Goal: Register for event/course: Sign up to attend an event or enroll in a course

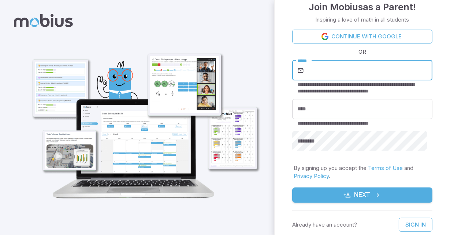
type input "**********"
click at [328, 112] on input "****" at bounding box center [362, 109] width 140 height 20
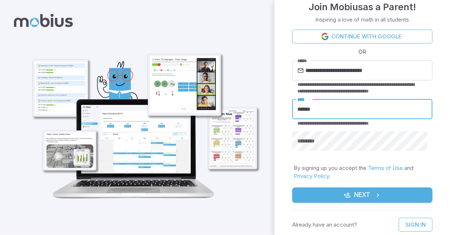
type input "******"
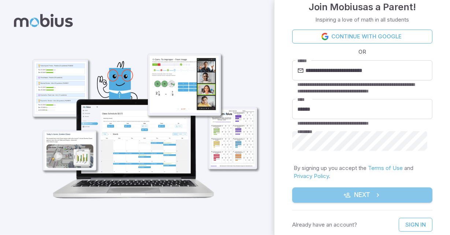
click at [383, 201] on button "Next" at bounding box center [362, 195] width 140 height 15
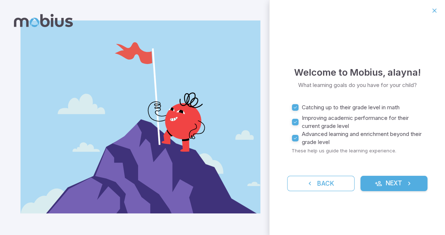
click at [398, 185] on button "Next" at bounding box center [393, 183] width 67 height 15
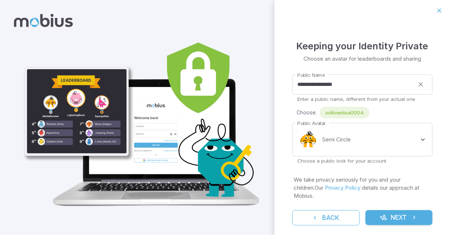
click at [385, 214] on icon "submit" at bounding box center [383, 217] width 7 height 7
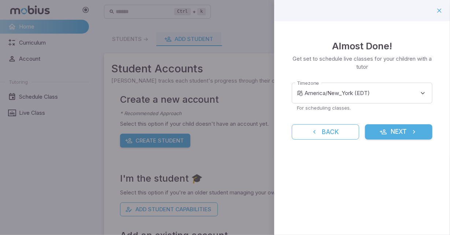
click at [399, 133] on button "Next" at bounding box center [398, 132] width 67 height 15
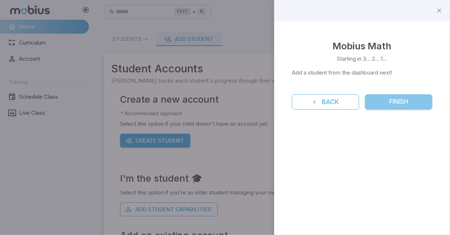
click at [393, 107] on button "Finish" at bounding box center [398, 101] width 67 height 15
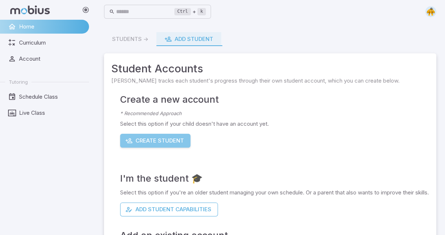
click at [161, 144] on button "Create Student" at bounding box center [155, 141] width 70 height 14
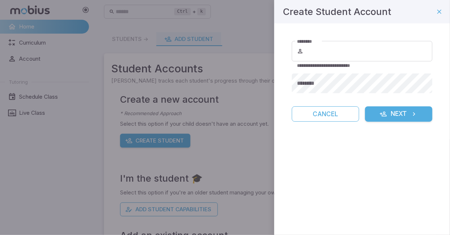
type input "**********"
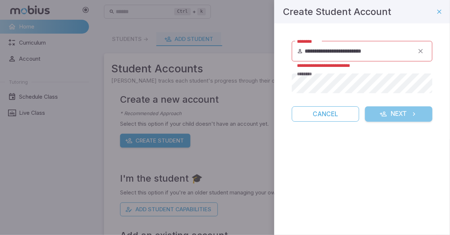
click at [382, 109] on button "Next" at bounding box center [398, 114] width 67 height 15
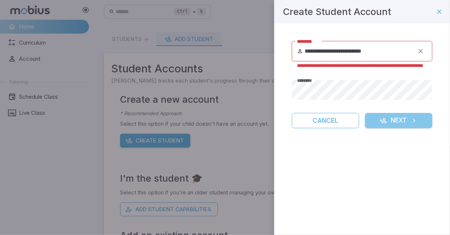
click at [386, 124] on icon "submit" at bounding box center [383, 120] width 7 height 7
click at [65, 30] on div at bounding box center [225, 117] width 450 height 235
click at [439, 10] on icon "button" at bounding box center [439, 11] width 7 height 7
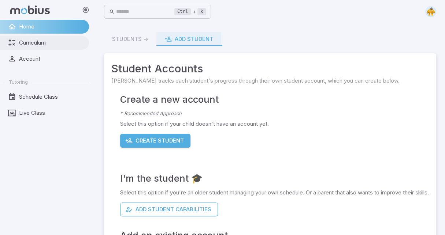
click at [32, 42] on span "Curriculum" at bounding box center [51, 43] width 65 height 8
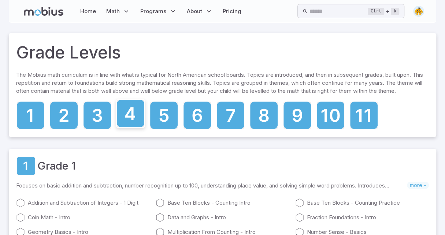
click at [124, 114] on icon at bounding box center [130, 113] width 27 height 27
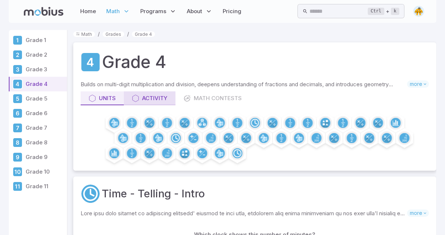
click at [154, 99] on div "Activity" at bounding box center [150, 98] width 36 height 8
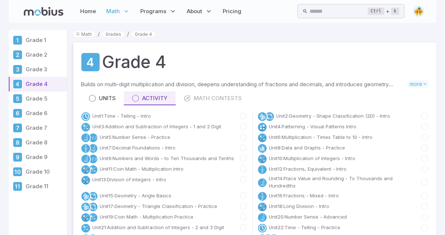
click at [114, 90] on div "Builds on multi-digit multiplication and division, deepens understanding of fra…" at bounding box center [255, 86] width 348 height 11
click at [109, 99] on div "Units" at bounding box center [102, 98] width 27 height 8
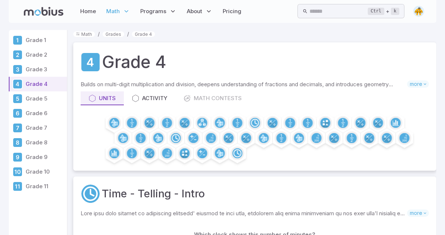
click at [47, 112] on p "Grade 6" at bounding box center [45, 113] width 38 height 8
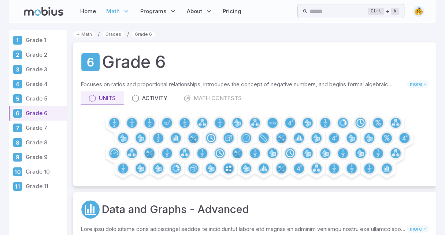
click at [51, 99] on p "Grade 5" at bounding box center [45, 99] width 38 height 8
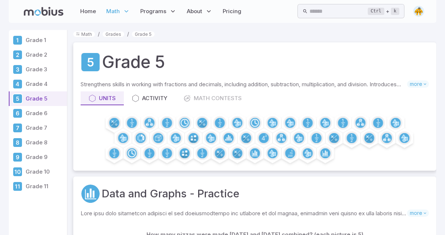
click at [47, 83] on p "Grade 4" at bounding box center [45, 84] width 38 height 8
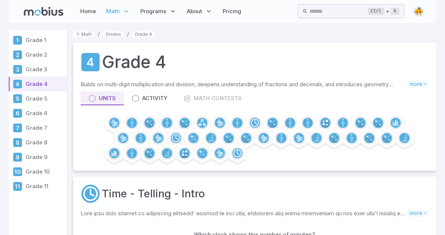
click at [44, 68] on p "Grade 3" at bounding box center [45, 70] width 38 height 8
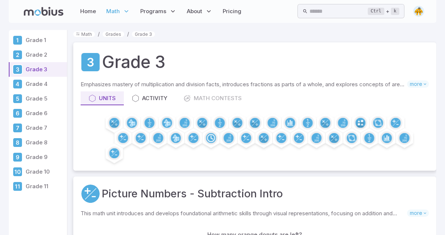
click at [45, 56] on p "Grade 2" at bounding box center [45, 55] width 38 height 8
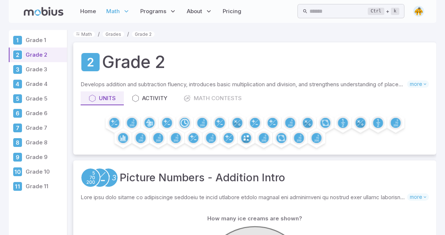
click at [44, 36] on link "Grade 1" at bounding box center [38, 40] width 58 height 15
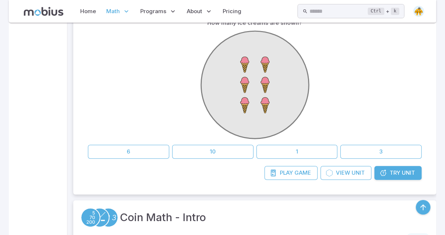
scroll to position [189, 0]
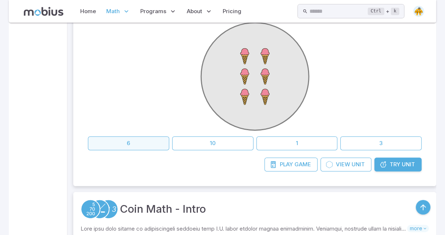
click at [143, 140] on button "6" at bounding box center [128, 144] width 81 height 14
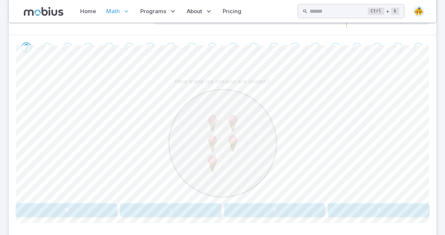
scroll to position [145, 0]
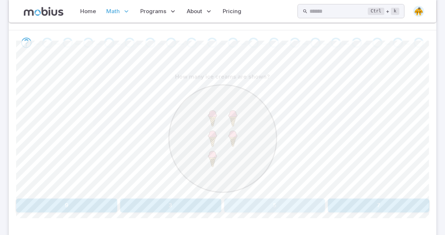
click at [275, 205] on button "5" at bounding box center [274, 206] width 101 height 14
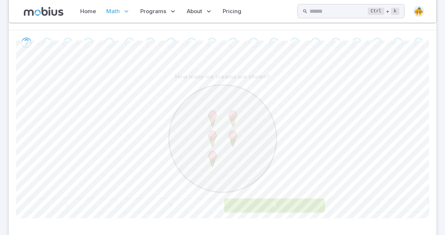
click at [275, 204] on button "5" at bounding box center [274, 206] width 101 height 14
click at [282, 212] on button "5" at bounding box center [274, 206] width 101 height 14
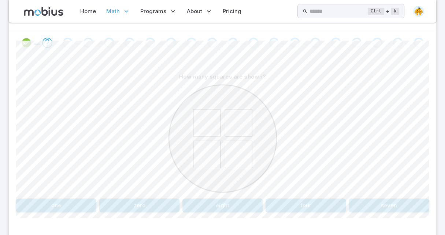
click at [293, 205] on button "four" at bounding box center [306, 206] width 80 height 14
drag, startPoint x: 290, startPoint y: 206, endPoint x: 276, endPoint y: 96, distance: 110.7
click at [276, 96] on icon at bounding box center [223, 139] width 110 height 110
click at [135, 209] on button "one" at bounding box center [83, 206] width 135 height 14
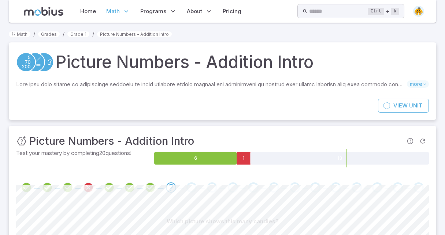
scroll to position [145, 0]
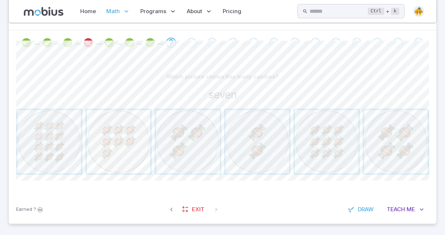
click at [106, 161] on span "button" at bounding box center [118, 141] width 63 height 63
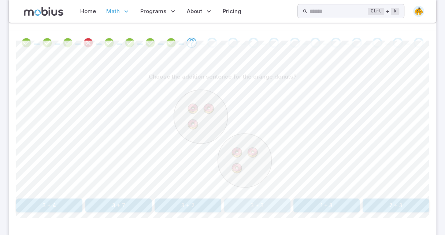
click at [248, 207] on button "3 + 3" at bounding box center [257, 206] width 66 height 14
click at [270, 203] on button "2 + 7" at bounding box center [257, 206] width 66 height 14
click at [275, 206] on button "3 + 6" at bounding box center [257, 206] width 66 height 14
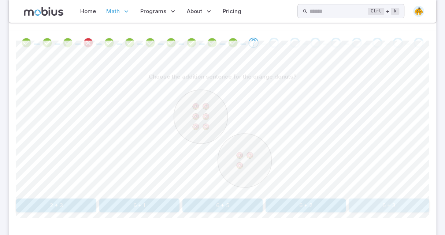
click at [379, 207] on button "6 + 3" at bounding box center [389, 206] width 80 height 14
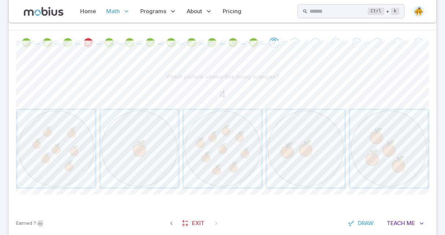
click at [379, 207] on div "Which picture shows this many oranges? 4 Canvas actions 100 % Exit zen mode" at bounding box center [222, 132] width 413 height 154
click at [384, 176] on span "button" at bounding box center [388, 148] width 77 height 77
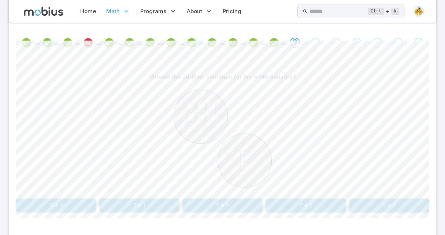
click at [304, 208] on button "7 + 2" at bounding box center [306, 206] width 80 height 14
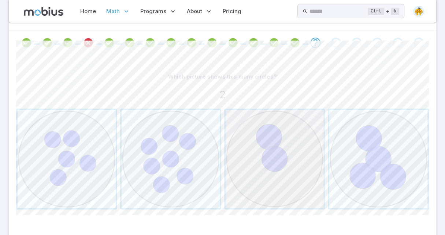
click at [273, 182] on span "button" at bounding box center [275, 159] width 98 height 98
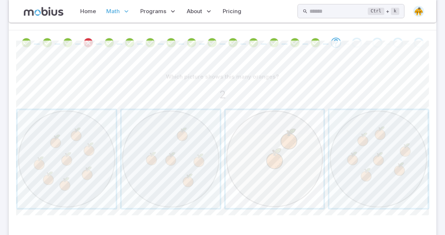
click at [275, 181] on span "button" at bounding box center [275, 159] width 98 height 98
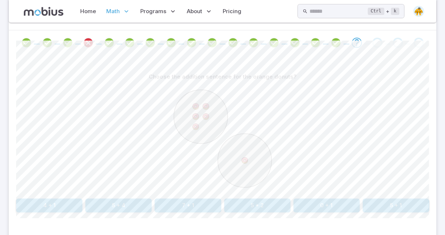
click at [372, 207] on button "5 + 1" at bounding box center [396, 206] width 66 height 14
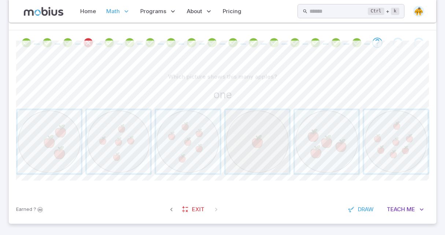
click at [266, 152] on span "button" at bounding box center [257, 141] width 63 height 63
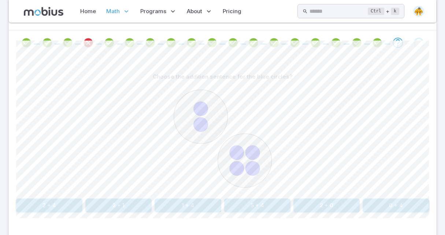
click at [66, 201] on button "2 + 4" at bounding box center [49, 206] width 66 height 14
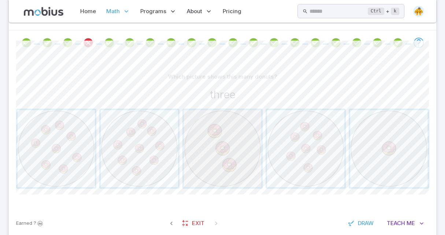
click at [208, 148] on span "button" at bounding box center [222, 148] width 77 height 77
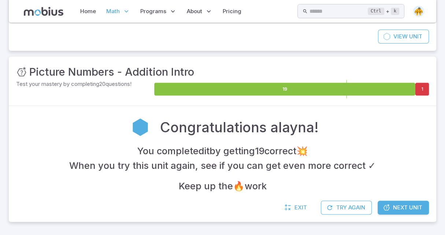
scroll to position [68, 0]
